Goal: Find specific page/section: Find specific page/section

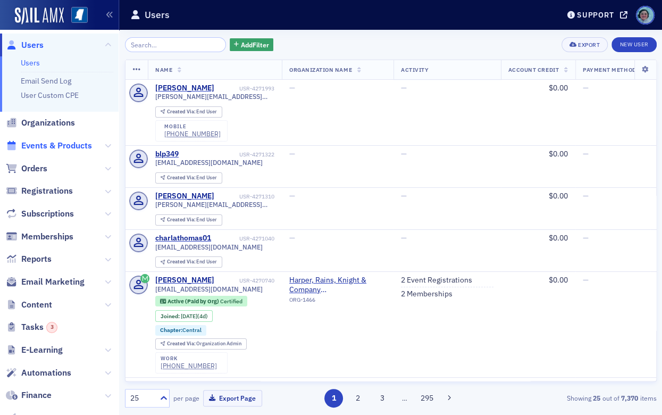
click at [53, 150] on span "Events & Products" at bounding box center [56, 146] width 71 height 12
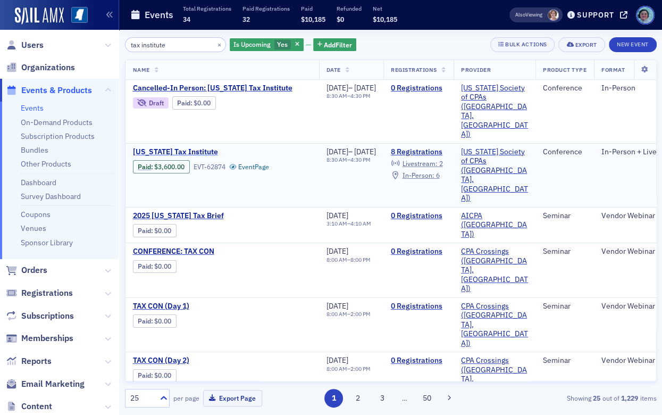
type input "tax institute"
click at [208, 147] on span "[US_STATE] Tax Institute" at bounding box center [222, 152] width 179 height 10
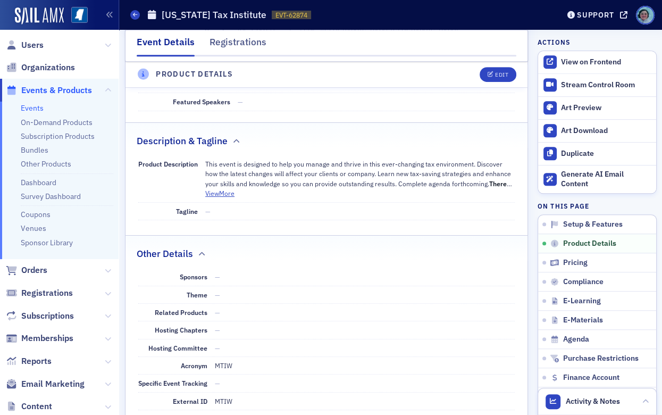
scroll to position [426, 0]
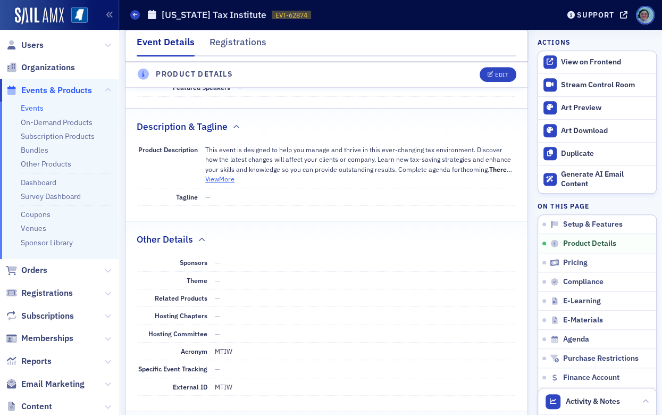
click at [234, 179] on button "View More" at bounding box center [219, 179] width 29 height 10
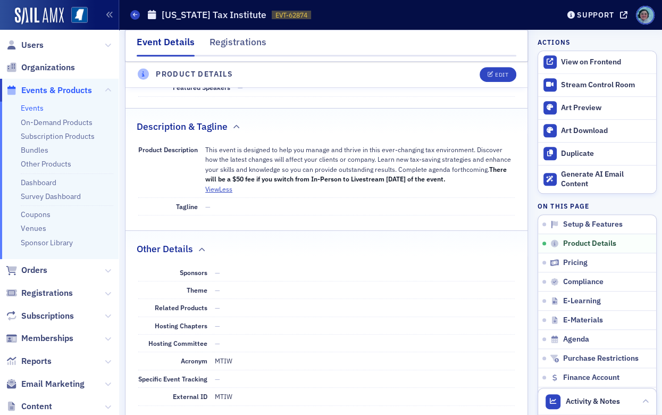
click at [471, 273] on dd "—" at bounding box center [365, 272] width 300 height 17
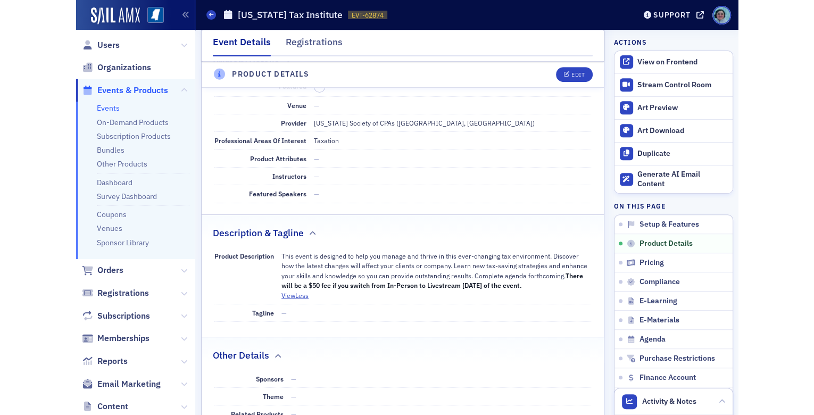
scroll to position [0, 0]
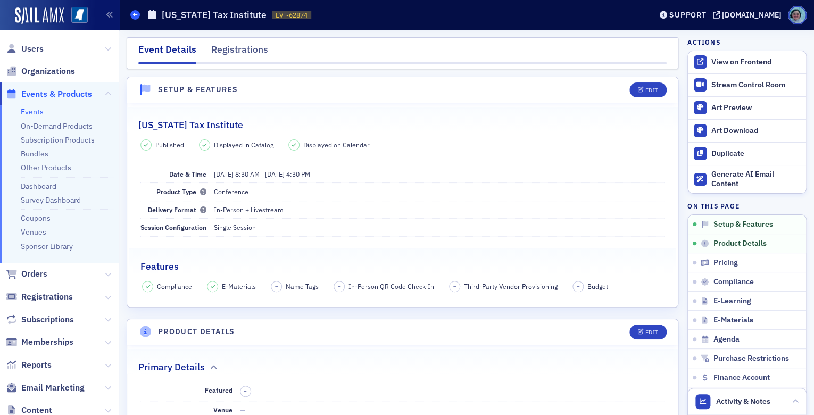
click at [137, 13] on icon at bounding box center [135, 14] width 4 height 5
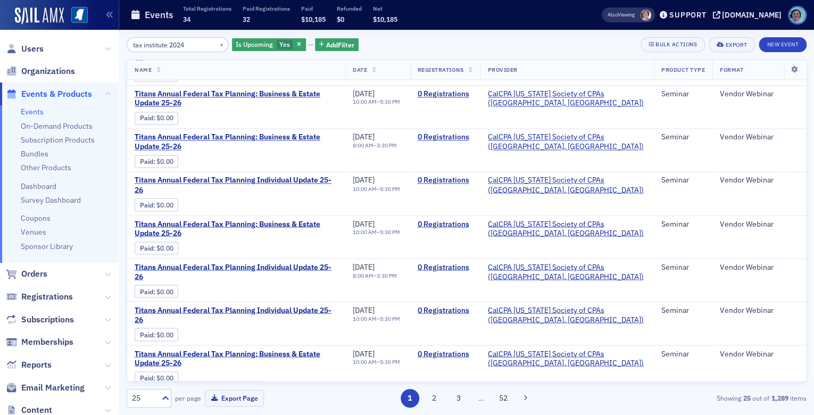
scroll to position [729, 0]
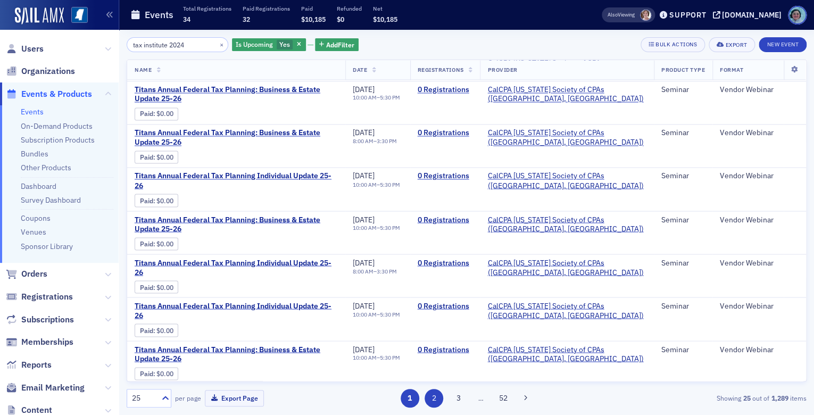
click at [437, 396] on button "2" at bounding box center [433, 398] width 19 height 19
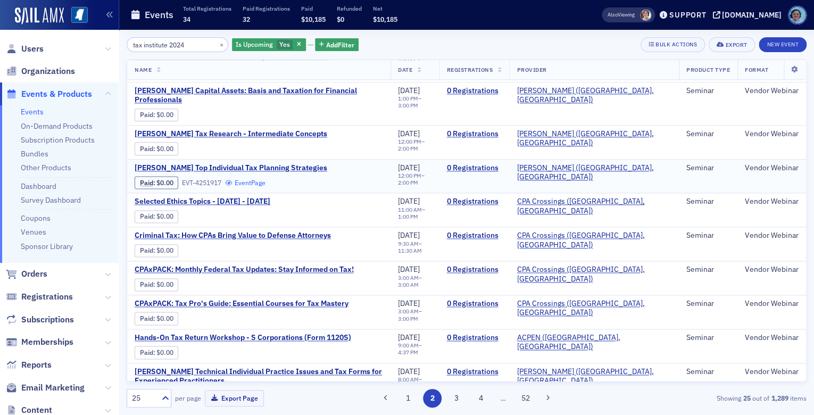
scroll to position [510, 0]
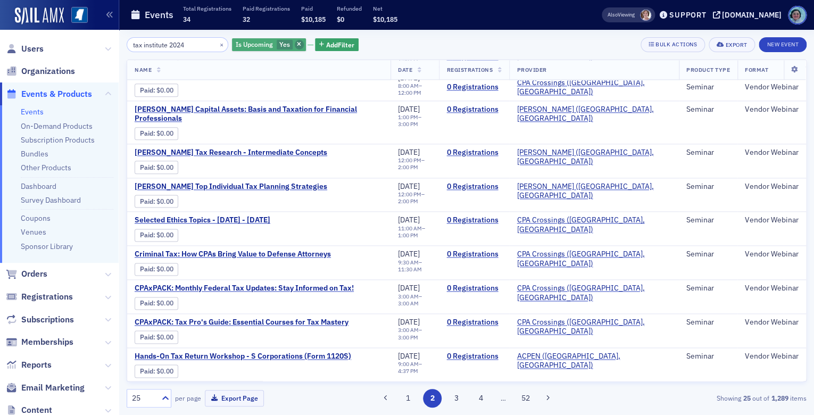
click at [295, 43] on span "button" at bounding box center [300, 45] width 10 height 10
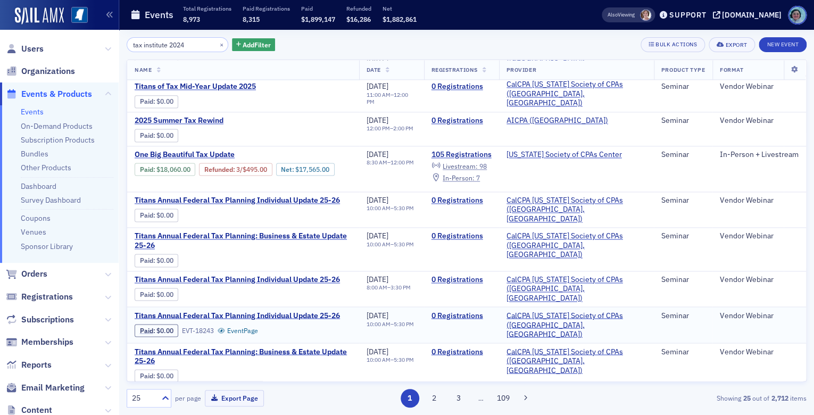
scroll to position [629, 0]
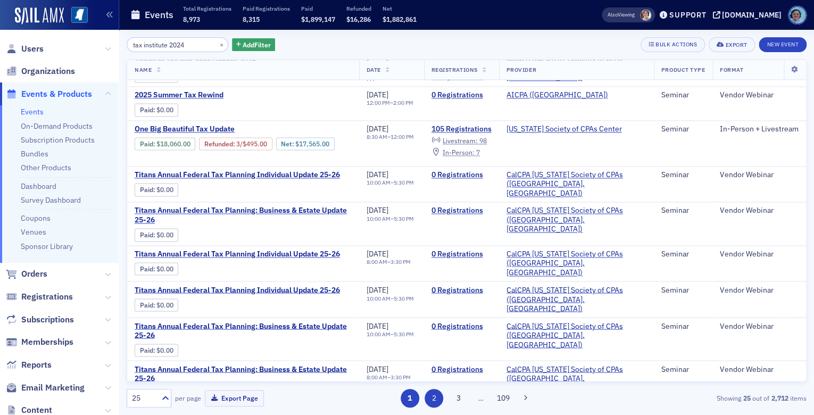
click at [437, 400] on button "2" at bounding box center [433, 398] width 19 height 19
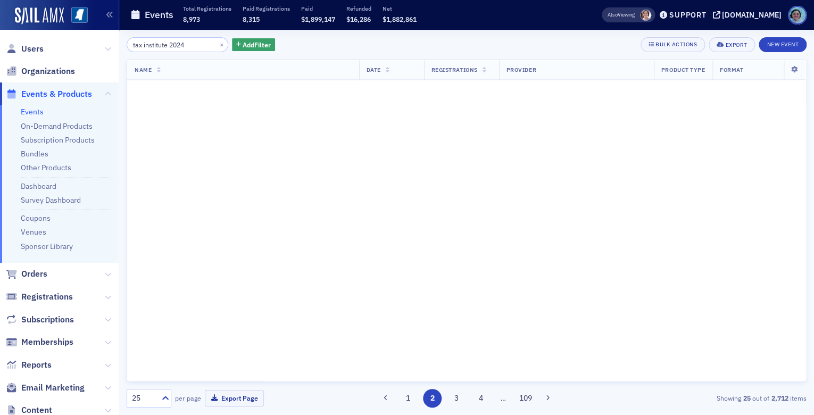
scroll to position [0, 0]
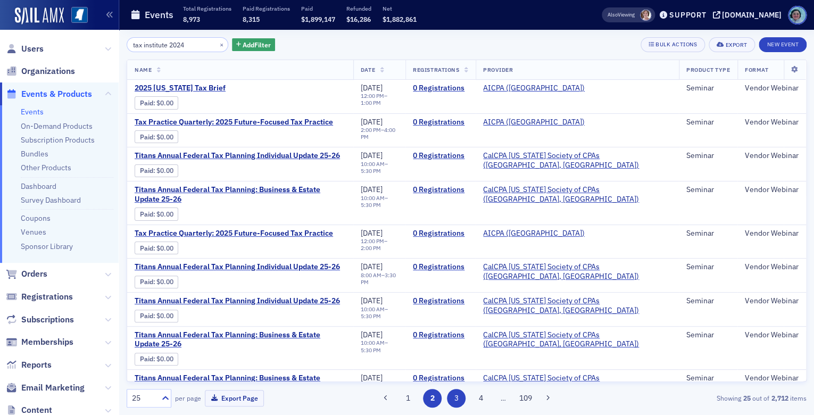
click at [455, 404] on button "3" at bounding box center [456, 398] width 19 height 19
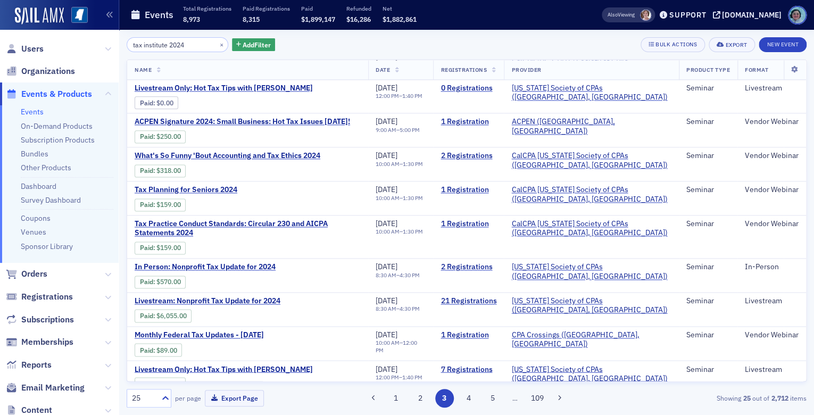
scroll to position [574, 0]
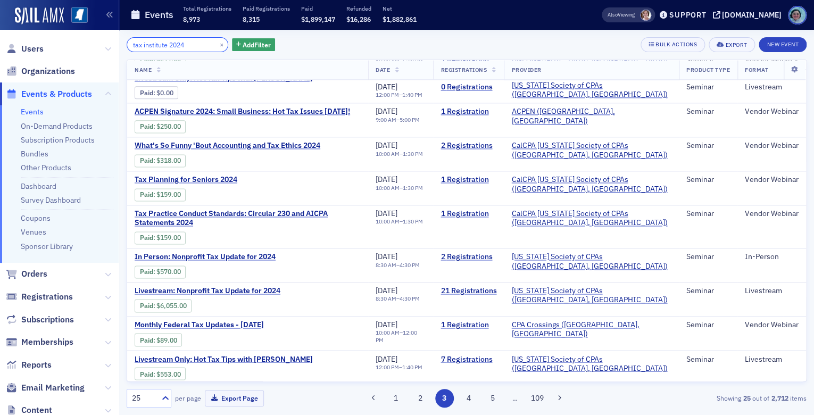
drag, startPoint x: 198, startPoint y: 41, endPoint x: 181, endPoint y: 42, distance: 17.6
click at [181, 42] on input "tax institute 2024" at bounding box center [178, 44] width 102 height 15
type input "tax institute 2023"
